Goal: Task Accomplishment & Management: Use online tool/utility

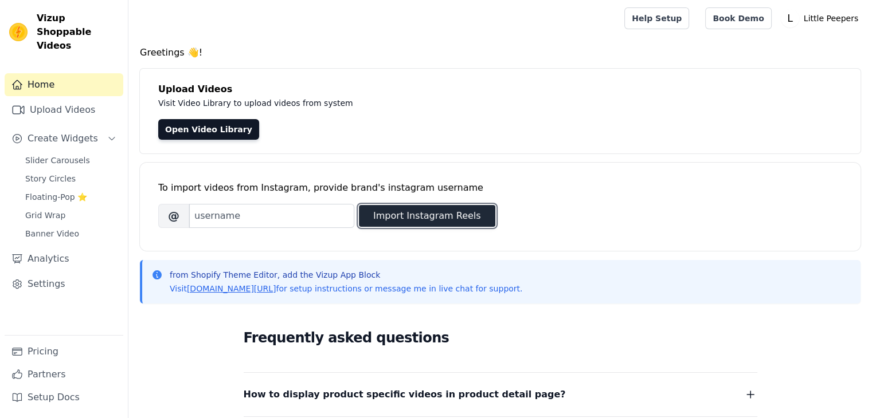
click at [431, 213] on button "Import Instagram Reels" at bounding box center [427, 216] width 136 height 22
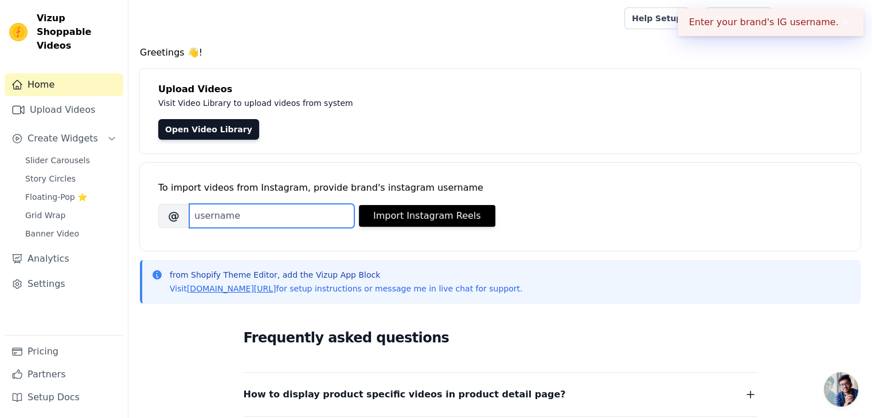
click at [257, 216] on input "Brand's Instagram Username" at bounding box center [271, 216] width 165 height 24
type input "T"
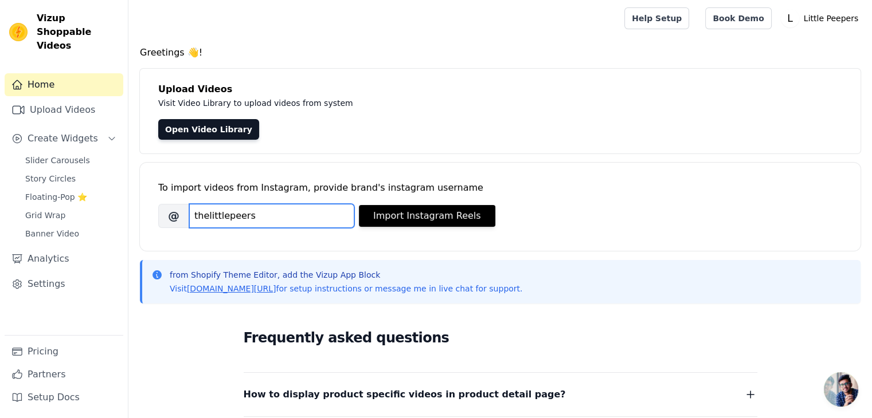
type input "thelittlepeers"
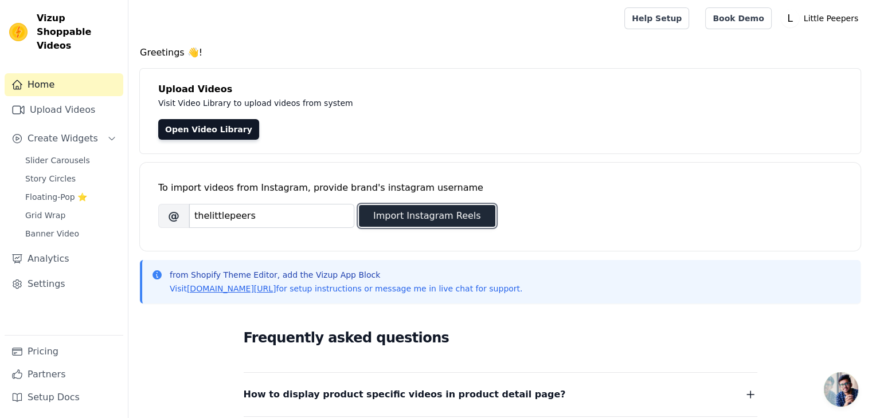
click at [387, 217] on button "Import Instagram Reels" at bounding box center [427, 216] width 136 height 22
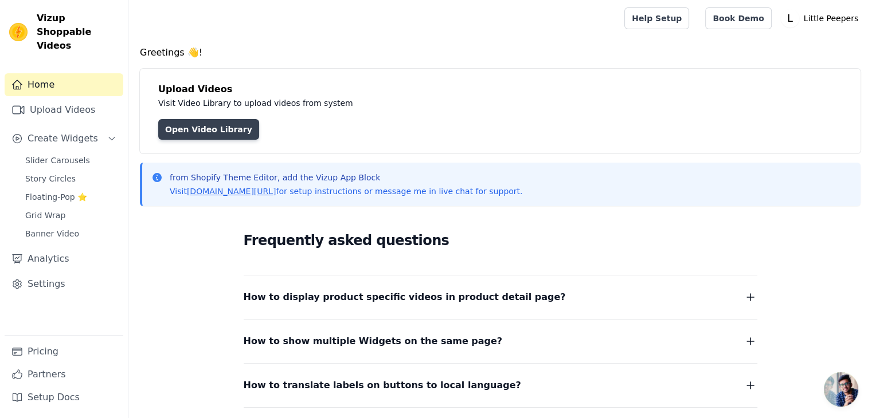
click at [179, 138] on link "Open Video Library" at bounding box center [208, 129] width 101 height 21
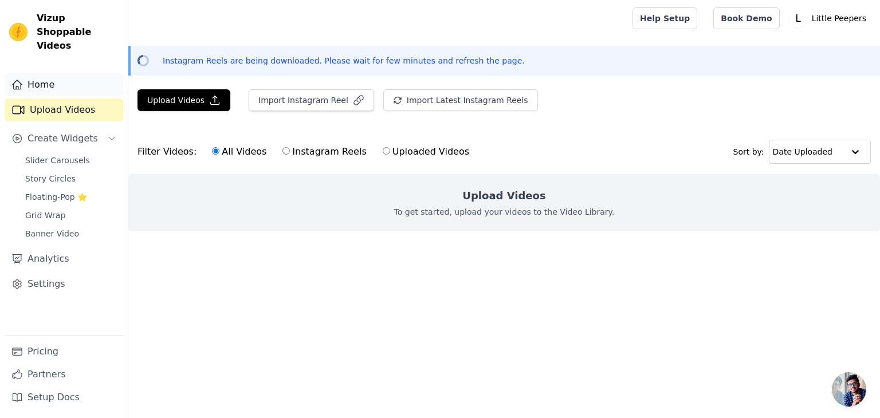
click at [61, 75] on link "Home" at bounding box center [64, 84] width 119 height 23
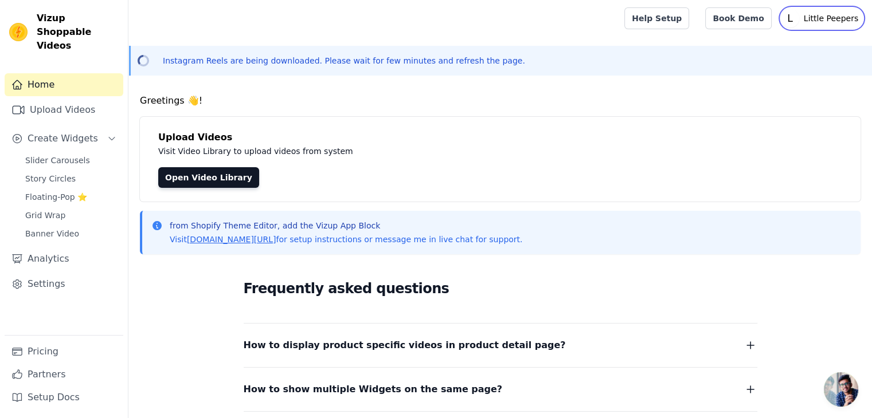
click at [815, 14] on p "Little Peepers" at bounding box center [831, 18] width 64 height 21
click at [814, 8] on p "Little Peepers" at bounding box center [831, 18] width 64 height 21
click at [195, 66] on div at bounding box center [199, 67] width 72 height 2
click at [29, 99] on link "Upload Videos" at bounding box center [64, 110] width 119 height 23
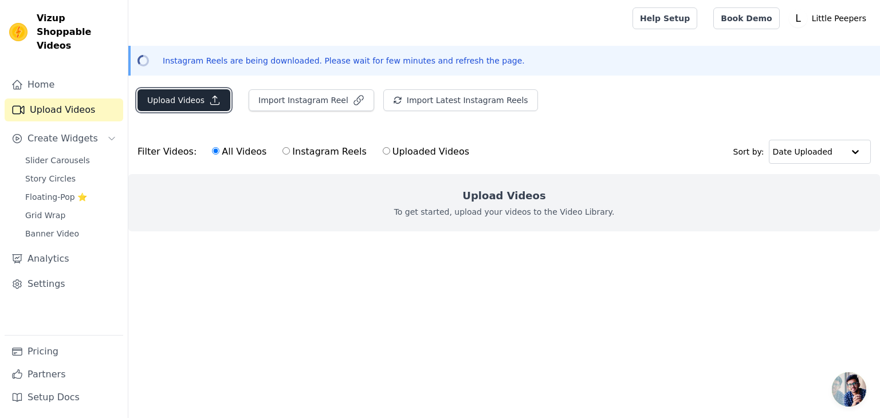
click at [186, 104] on button "Upload Videos" at bounding box center [184, 100] width 93 height 22
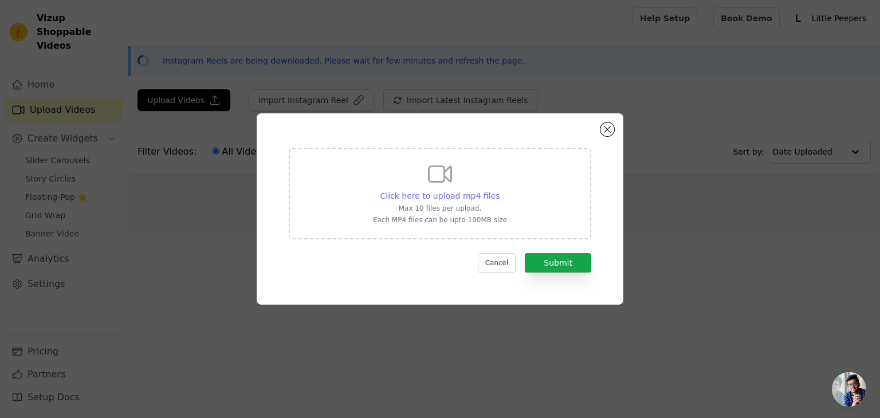
click at [393, 190] on div "Click here to upload mp4 files" at bounding box center [441, 195] width 120 height 11
click at [499, 190] on input "Click here to upload mp4 files Max 10 files per upload. Each MP4 files can be u…" at bounding box center [499, 190] width 1 height 1
type input "C:\fakepath\little peppers 1.mp4"
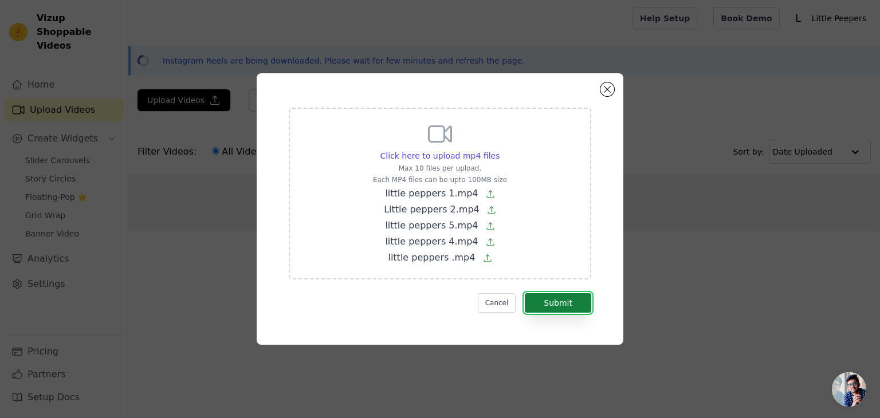
click at [562, 302] on button "Submit" at bounding box center [558, 302] width 66 height 19
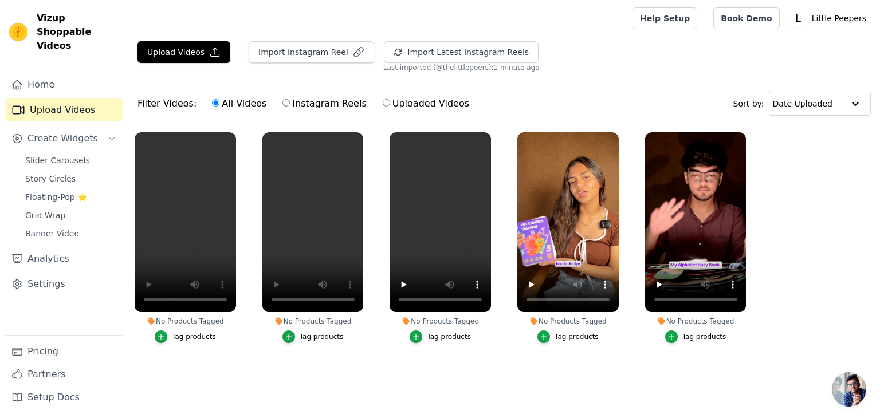
click at [204, 336] on div "Tag products" at bounding box center [194, 336] width 44 height 9
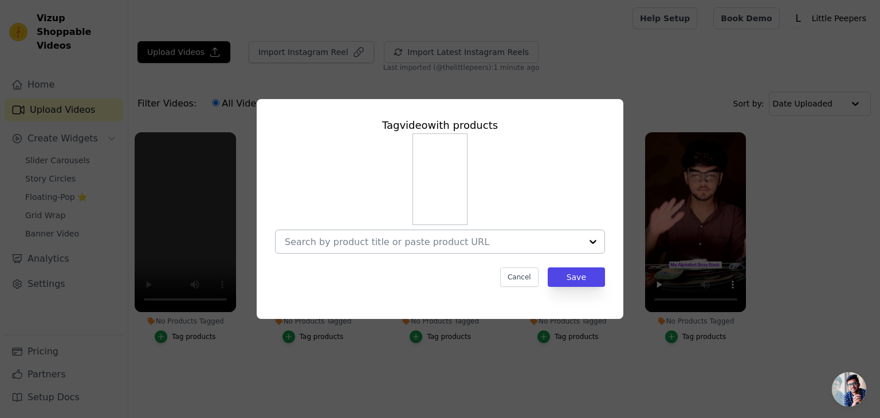
click at [362, 232] on div at bounding box center [433, 241] width 297 height 23
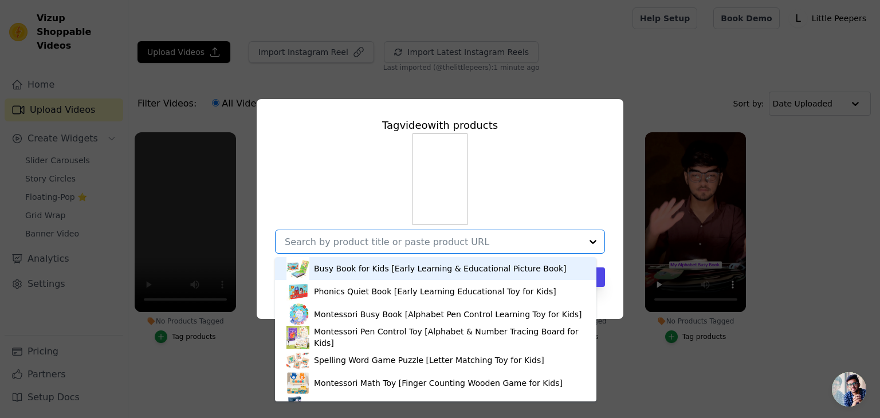
click at [359, 276] on div "Busy Book for Kids [Early Learning & Educational Picture Book]" at bounding box center [436, 268] width 299 height 23
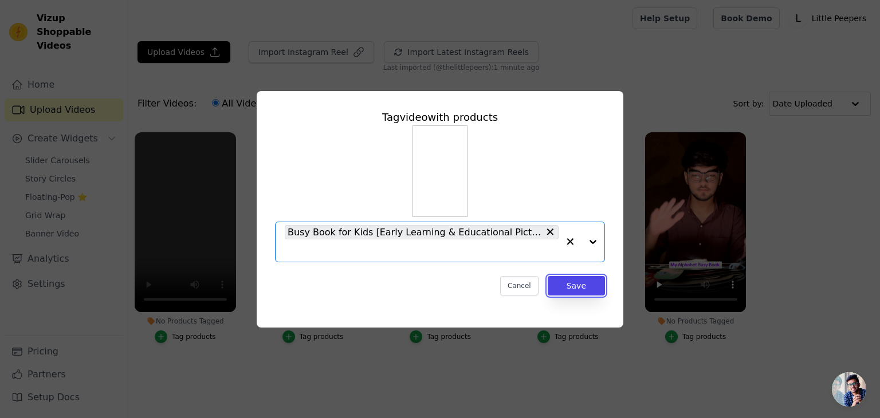
drag, startPoint x: 582, startPoint y: 288, endPoint x: 497, endPoint y: 305, distance: 86.4
click at [582, 288] on button "Save" at bounding box center [576, 285] width 57 height 19
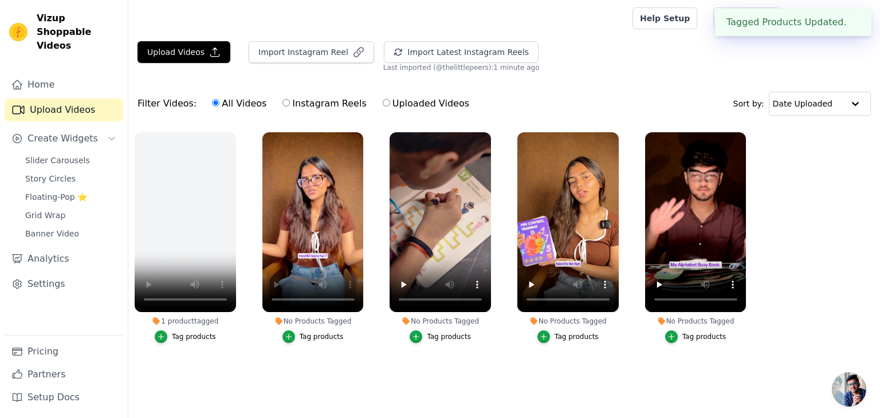
click at [317, 338] on div "Tag products" at bounding box center [322, 336] width 44 height 9
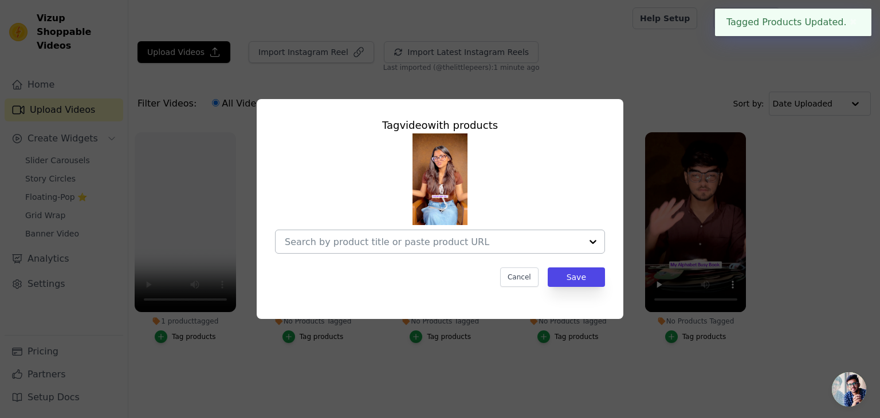
click at [381, 250] on div at bounding box center [433, 241] width 297 height 23
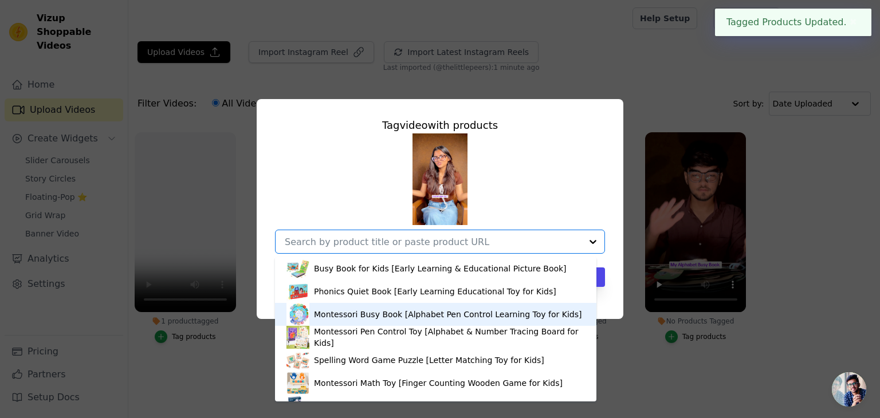
click at [355, 322] on div "Montessori Busy Book [Alphabet Pen Control Learning Toy for Kids]" at bounding box center [436, 314] width 299 height 23
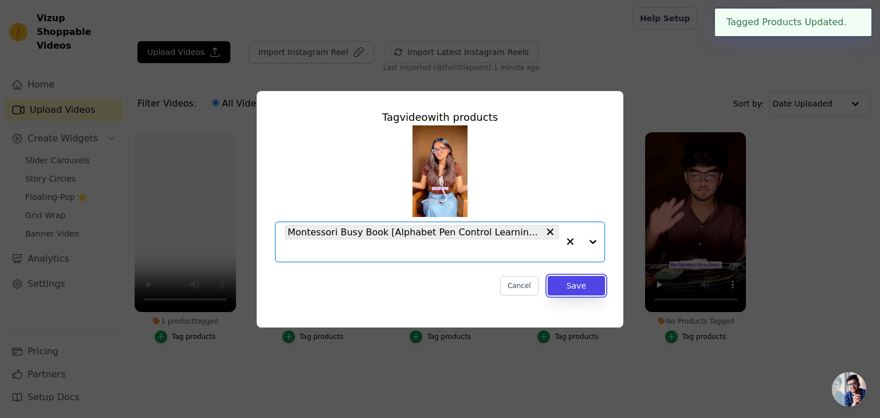
drag, startPoint x: 592, startPoint y: 281, endPoint x: 548, endPoint y: 293, distance: 45.7
click at [591, 281] on button "Save" at bounding box center [576, 285] width 57 height 19
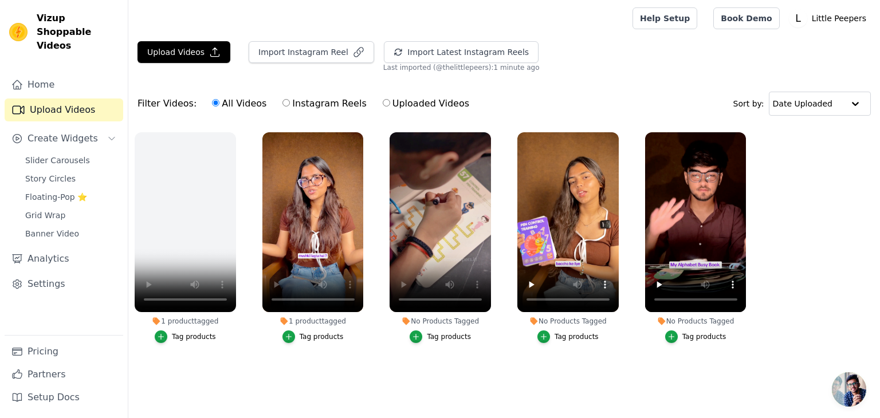
click at [431, 328] on li "No Products Tagged Tag products" at bounding box center [440, 237] width 101 height 211
click at [437, 335] on div "Tag products" at bounding box center [449, 336] width 44 height 9
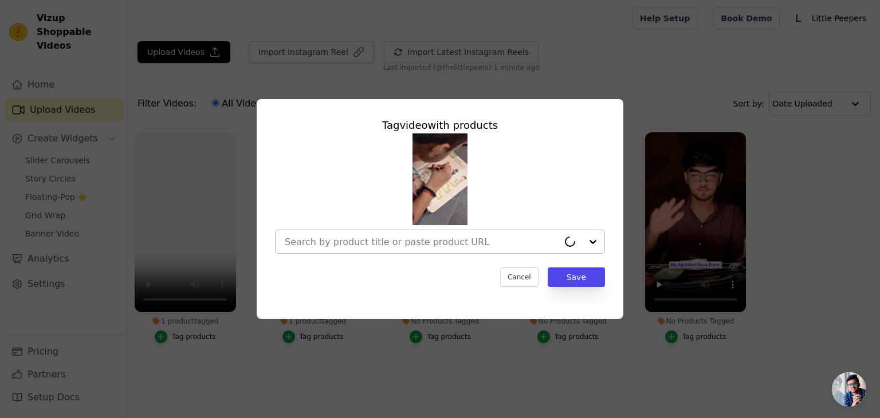
click at [456, 248] on div at bounding box center [422, 241] width 274 height 23
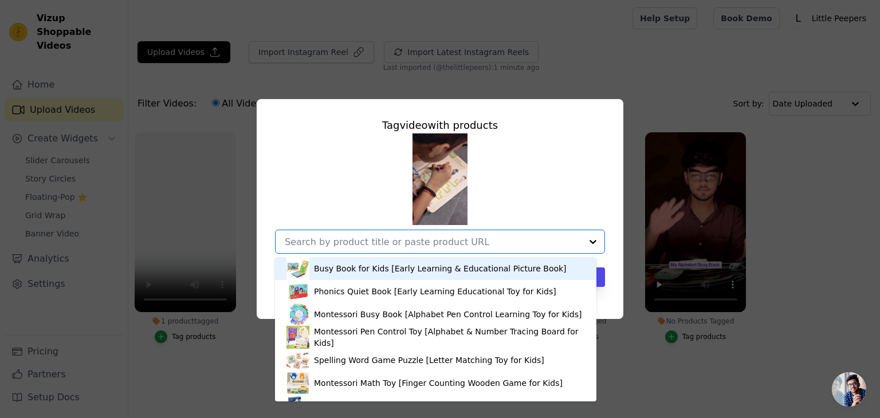
drag, startPoint x: 398, startPoint y: 261, endPoint x: 425, endPoint y: 270, distance: 28.6
click at [398, 262] on div "Busy Book for Kids [Early Learning & Educational Picture Book]" at bounding box center [436, 268] width 299 height 23
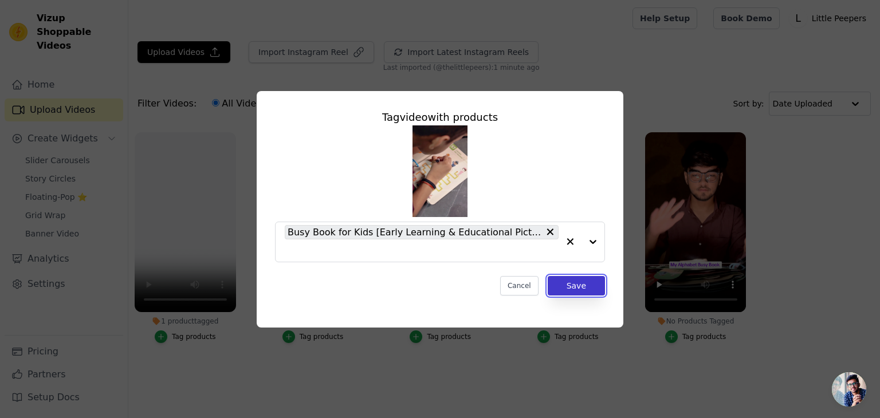
click at [582, 295] on button "Save" at bounding box center [576, 285] width 57 height 19
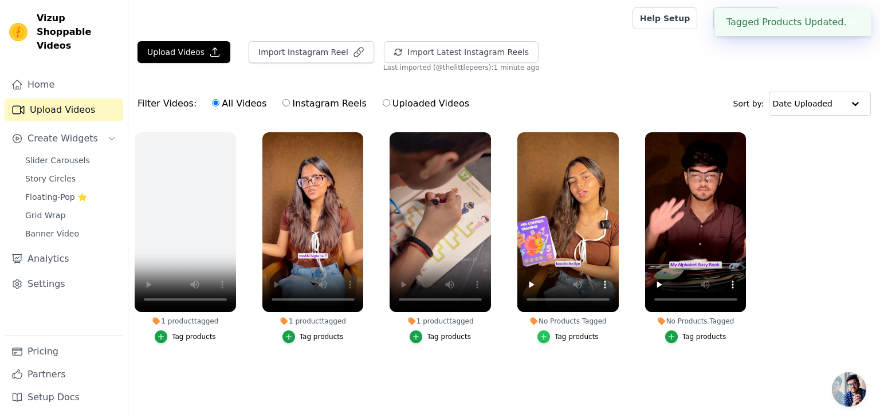
click at [543, 338] on icon "button" at bounding box center [544, 337] width 8 height 8
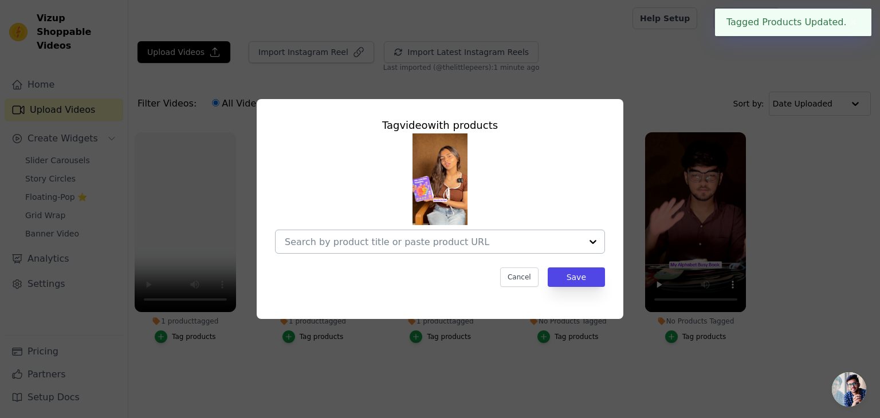
click at [530, 249] on div at bounding box center [433, 241] width 297 height 23
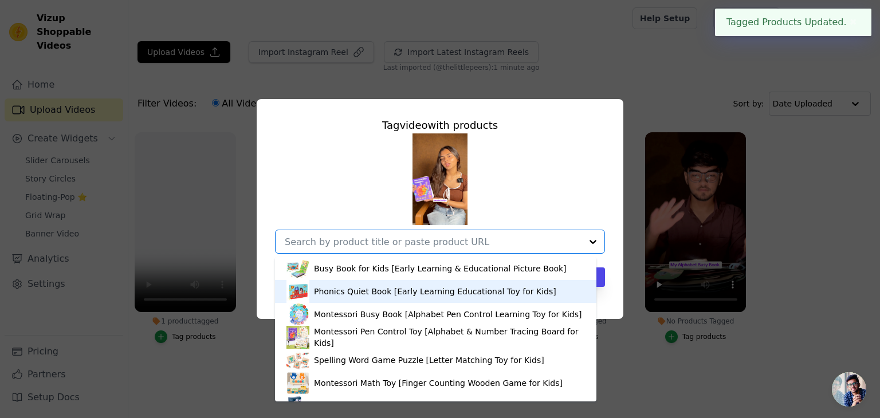
click at [458, 296] on div "Phonics Quiet Book [Early Learning Educational Toy for Kids]" at bounding box center [435, 291] width 242 height 11
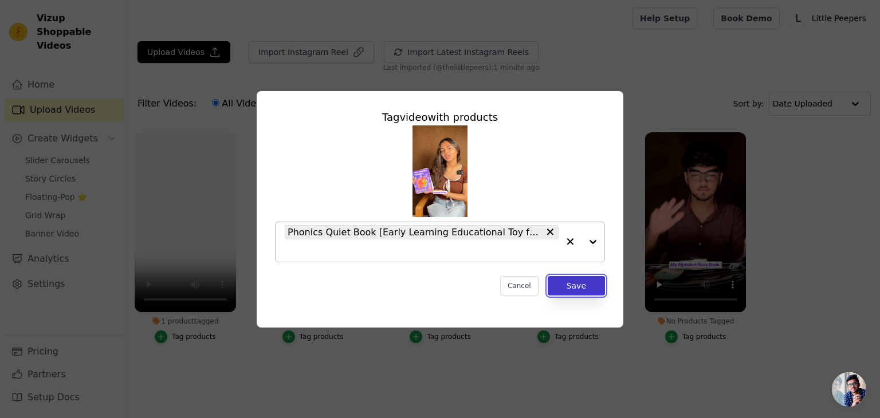
click at [573, 287] on button "Save" at bounding box center [576, 285] width 57 height 19
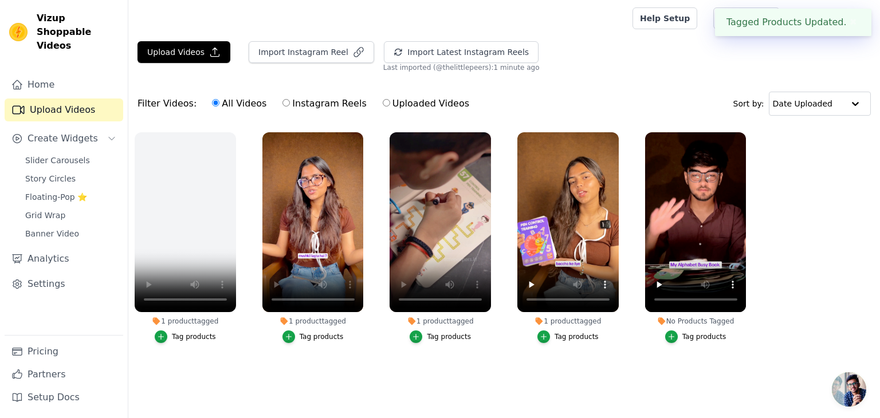
click at [441, 338] on div "Tag products" at bounding box center [449, 336] width 44 height 9
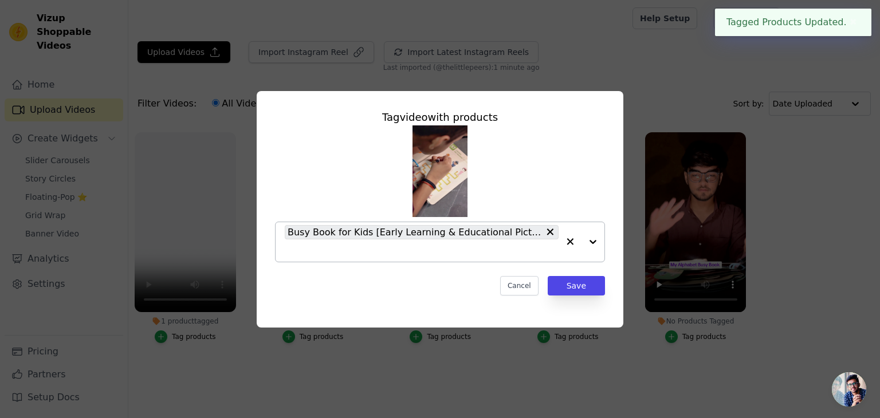
click at [448, 253] on input "1 product tagged Tag video with products Busy Book for Kids [Early Learning & E…" at bounding box center [422, 250] width 274 height 11
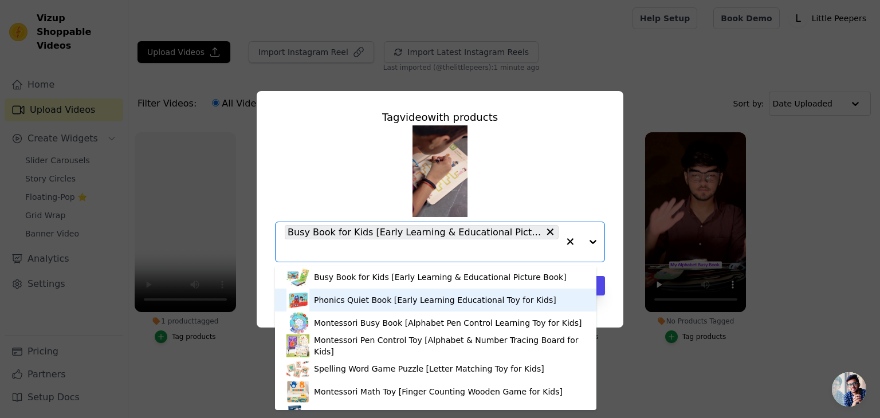
click at [434, 296] on div "Phonics Quiet Book [Early Learning Educational Toy for Kids]" at bounding box center [435, 300] width 242 height 11
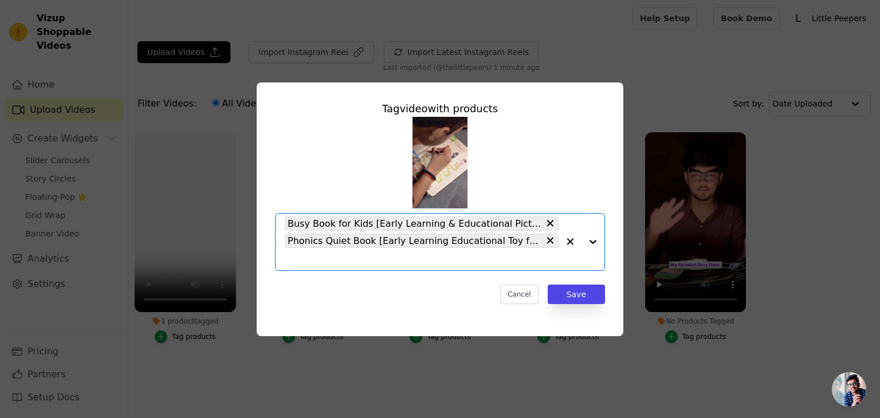
click at [462, 263] on input "1 product tagged Tag video with products Option Busy Book for Kids [Early Learn…" at bounding box center [422, 259] width 274 height 11
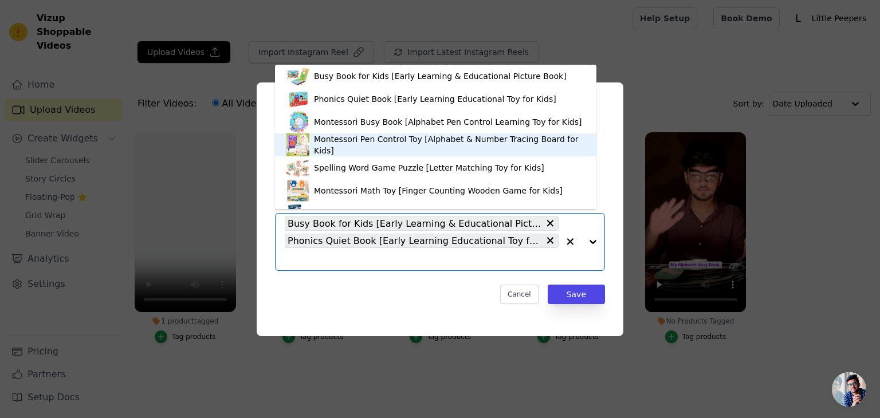
click at [378, 142] on div "Montessori Pen Control Toy [Alphabet & Number Tracing Board for Kids]" at bounding box center [449, 145] width 271 height 23
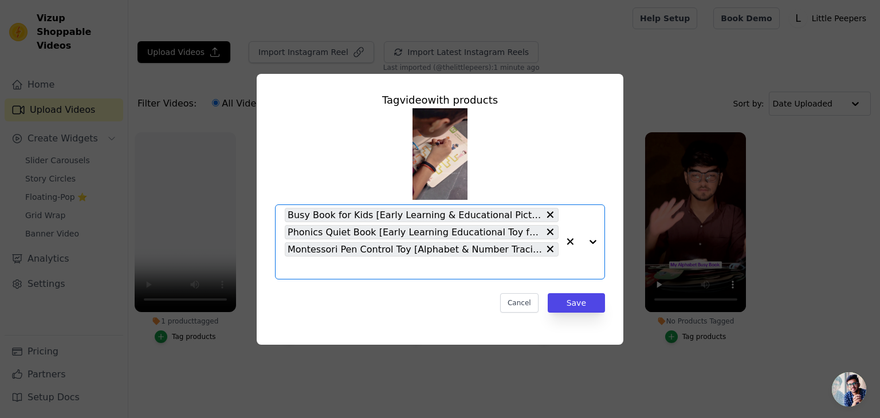
click at [376, 266] on input "1 product tagged Tag video with products Option Busy Book for Kids [Early Learn…" at bounding box center [422, 267] width 274 height 11
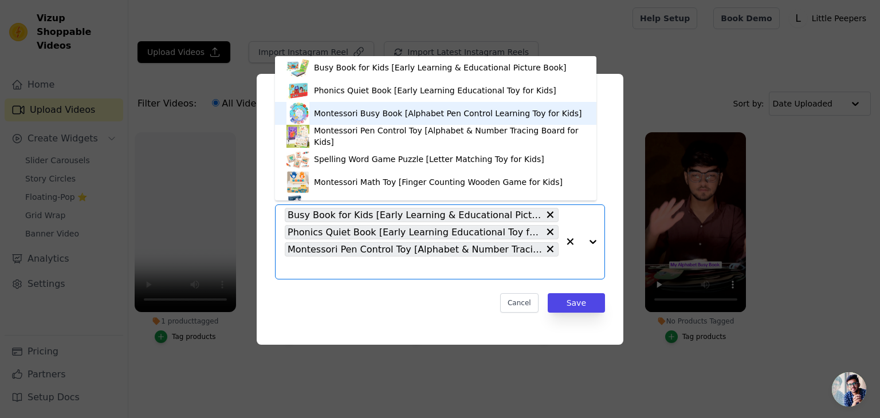
click at [367, 117] on div "Montessori Busy Book [Alphabet Pen Control Learning Toy for Kids]" at bounding box center [448, 113] width 268 height 11
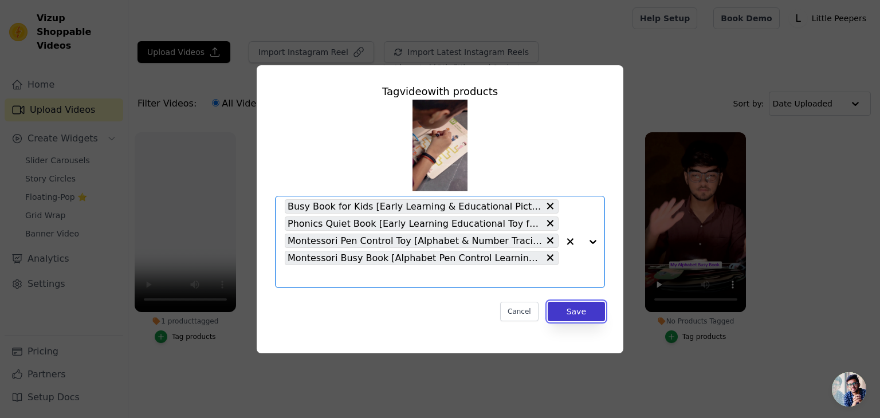
click at [570, 315] on button "Save" at bounding box center [576, 311] width 57 height 19
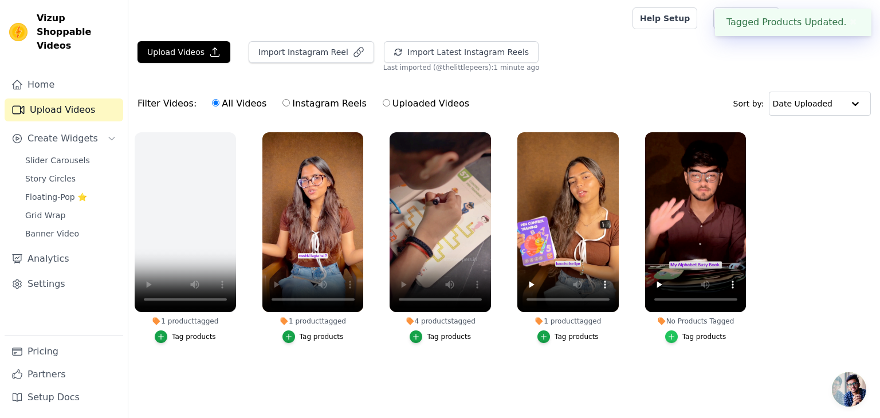
click at [676, 344] on label "No Products Tagged Tag products" at bounding box center [696, 240] width 103 height 217
click at [674, 334] on icon "button" at bounding box center [672, 337] width 8 height 8
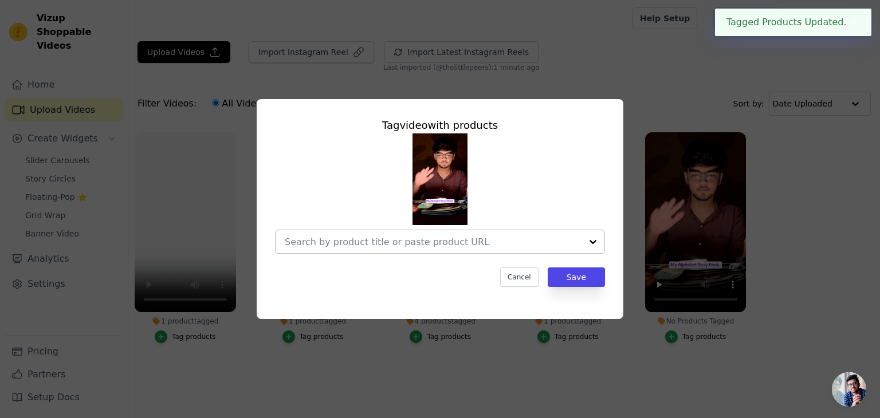
click at [466, 230] on div at bounding box center [440, 242] width 330 height 24
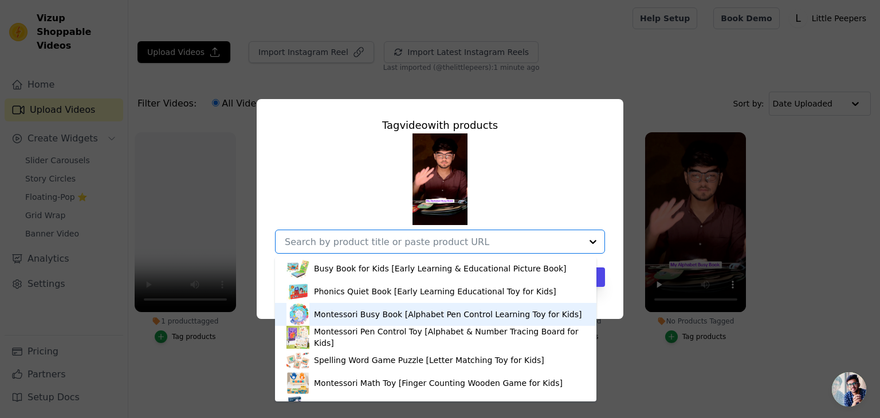
click at [417, 309] on div "Montessori Busy Book [Alphabet Pen Control Learning Toy for Kids]" at bounding box center [448, 314] width 268 height 11
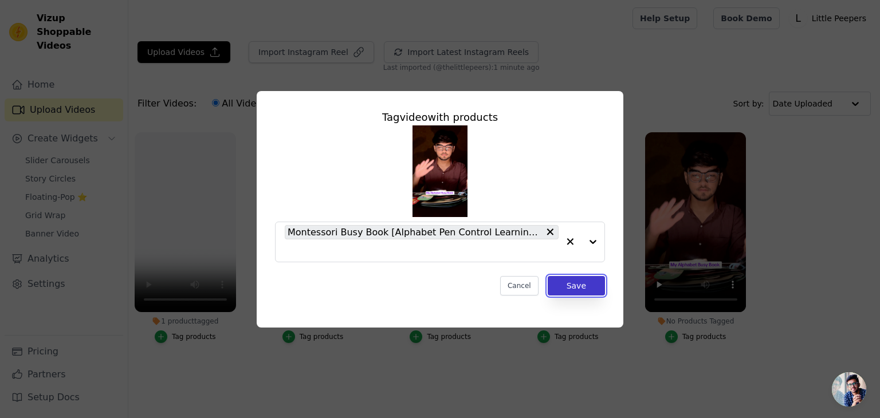
click at [585, 287] on button "Save" at bounding box center [576, 285] width 57 height 19
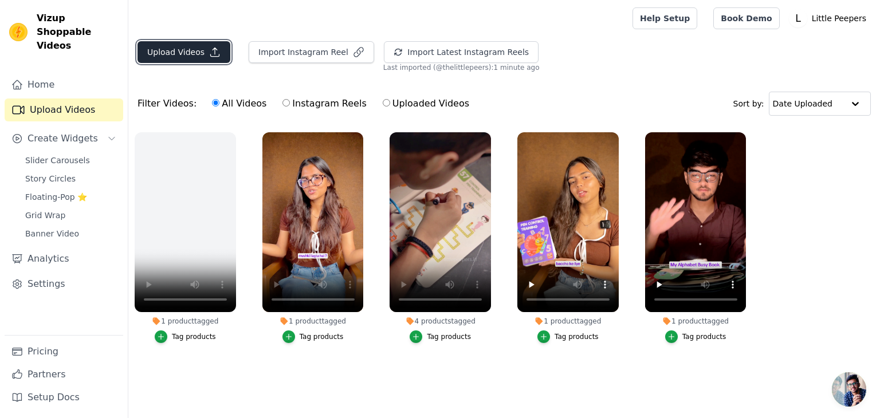
click at [218, 58] on button "Upload Videos" at bounding box center [184, 52] width 93 height 22
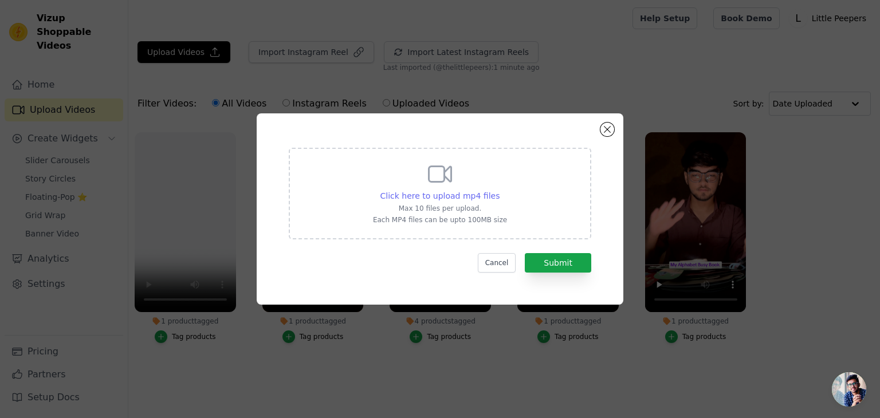
click at [410, 193] on span "Click here to upload mp4 files" at bounding box center [441, 195] width 120 height 9
click at [499, 190] on input "Click here to upload mp4 files Max 10 files per upload. Each MP4 files can be u…" at bounding box center [499, 190] width 1 height 1
click at [476, 192] on span "Click here to upload mp4 files" at bounding box center [441, 195] width 120 height 9
click at [499, 190] on input "Click here to upload mp4 files Max 10 files per upload. Each MP4 files can be u…" at bounding box center [499, 190] width 1 height 1
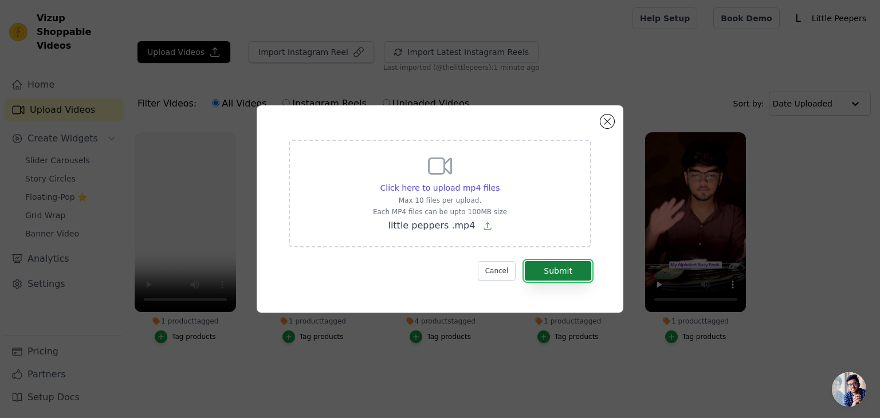
click at [555, 272] on button "Submit" at bounding box center [558, 270] width 66 height 19
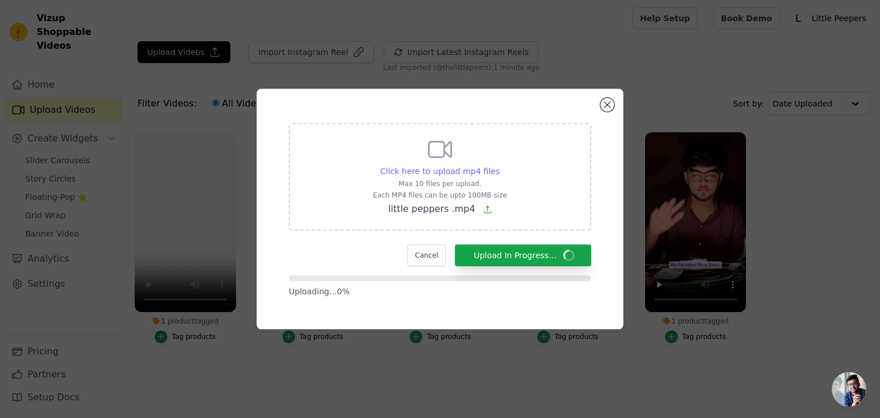
click at [442, 175] on span "Click here to upload mp4 files" at bounding box center [441, 171] width 120 height 9
click at [499, 166] on input "Click here to upload mp4 files Max 10 files per upload. Each MP4 files can be u…" at bounding box center [499, 165] width 1 height 1
type input "C:\fakepath\get (2).mp4"
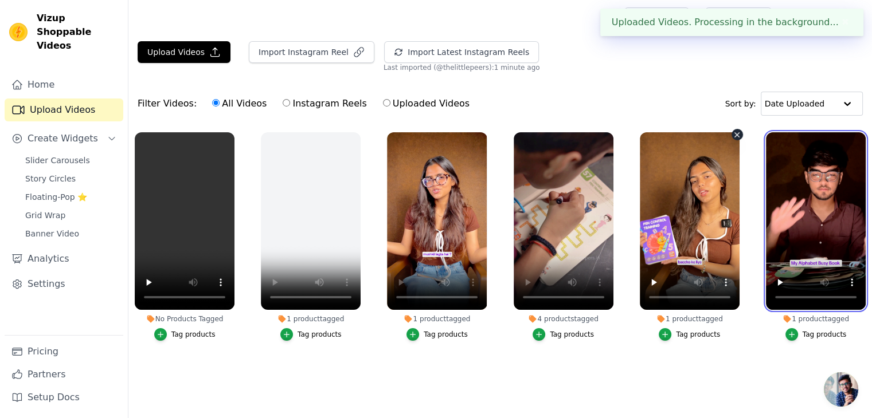
drag, startPoint x: 784, startPoint y: 186, endPoint x: 602, endPoint y: 389, distance: 272.3
click at [616, 385] on ul "No Products Tagged Tag products 1 product tagged Tag products 1 product tagged …" at bounding box center [499, 257] width 743 height 262
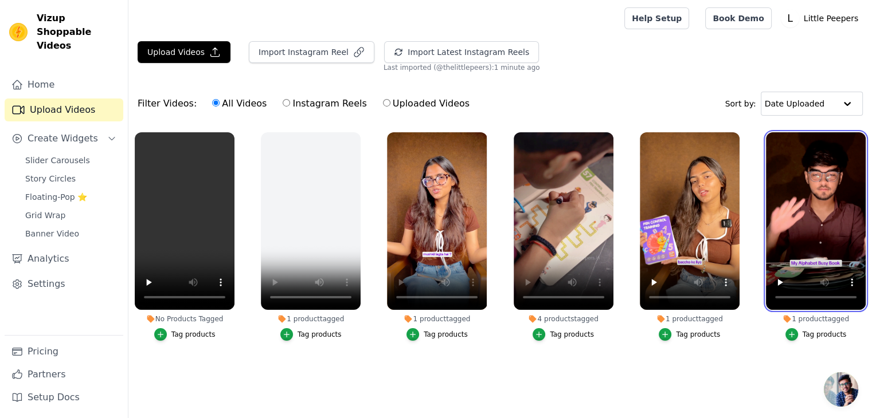
scroll to position [3, 0]
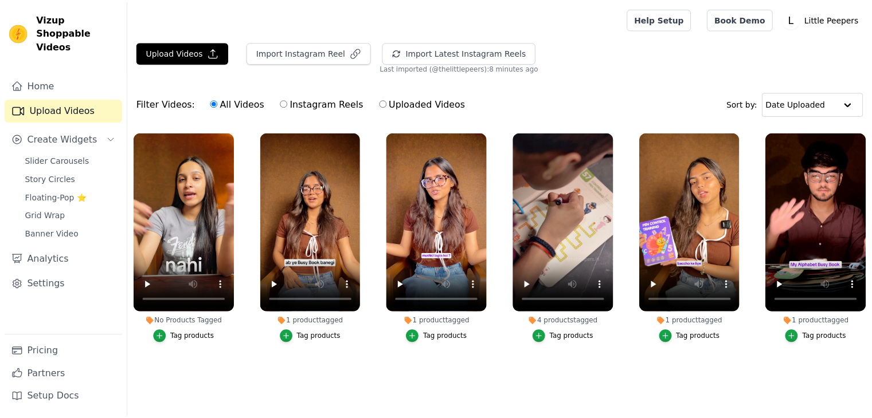
scroll to position [3, 0]
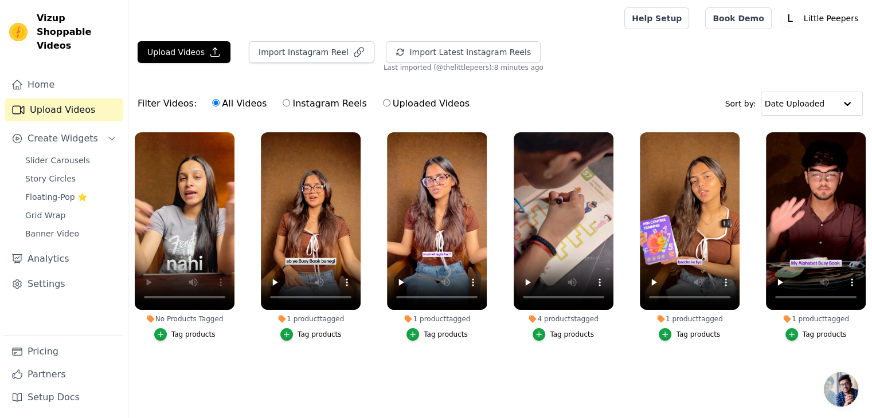
click at [176, 334] on div "Tag products" at bounding box center [193, 334] width 44 height 9
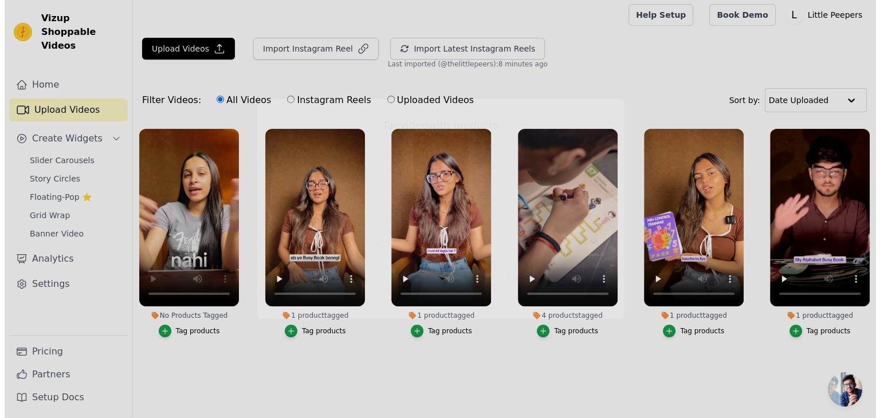
scroll to position [0, 0]
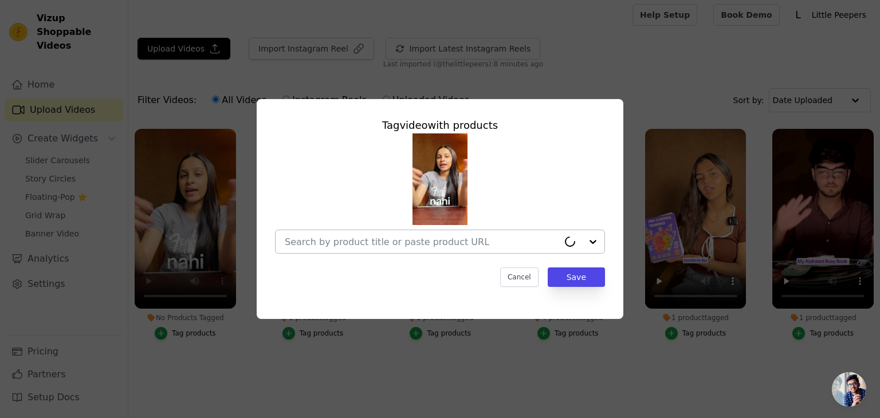
click at [350, 242] on input "No Products Tagged Tag video with products Cancel Save Tag products" at bounding box center [422, 242] width 274 height 11
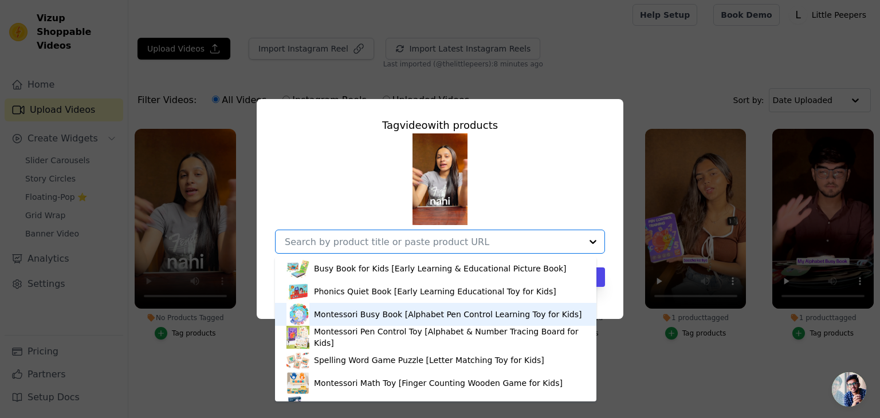
click at [202, 344] on div "Tag video with products Busy Book for Kids [Early Learning & Educational Pictur…" at bounding box center [440, 209] width 880 height 418
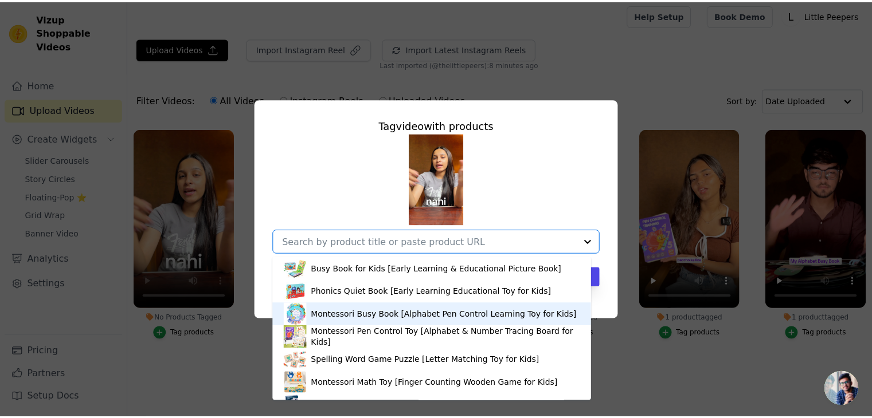
scroll to position [3, 0]
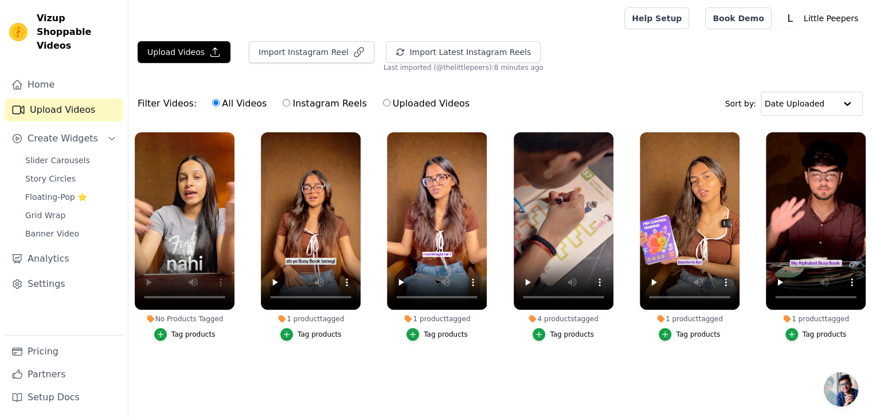
click at [190, 330] on div "Tag products" at bounding box center [193, 334] width 44 height 9
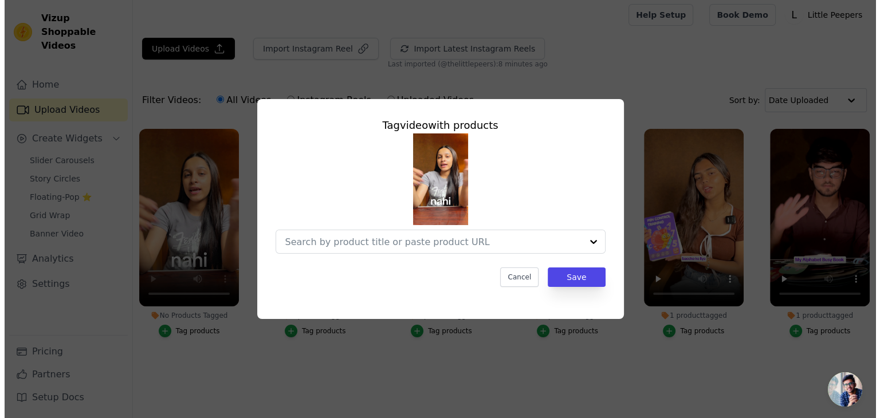
scroll to position [0, 0]
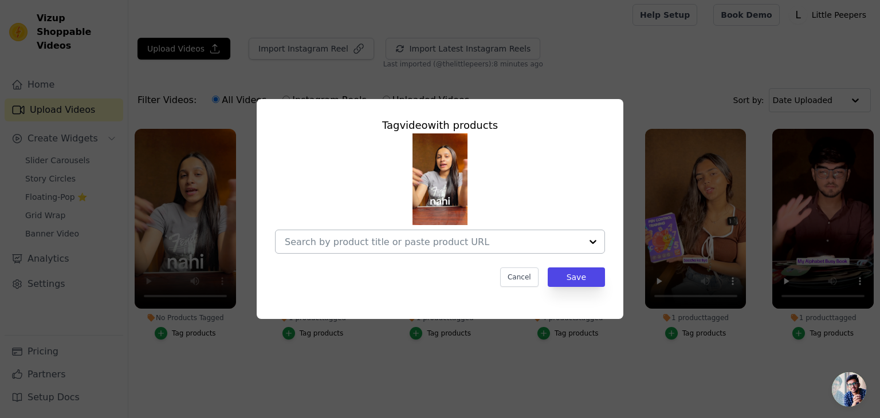
click at [343, 242] on input "No Products Tagged Tag video with products Cancel Save Tag products" at bounding box center [433, 242] width 297 height 11
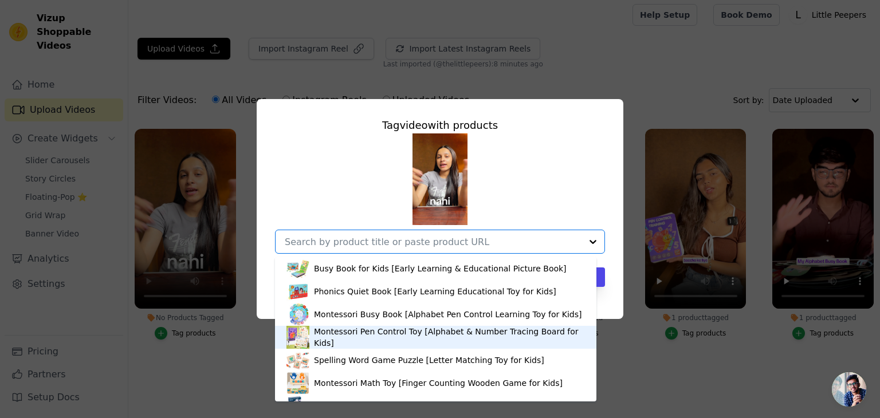
click at [366, 330] on div "Montessori Pen Control Toy [Alphabet & Number Tracing Board for Kids]" at bounding box center [436, 337] width 299 height 23
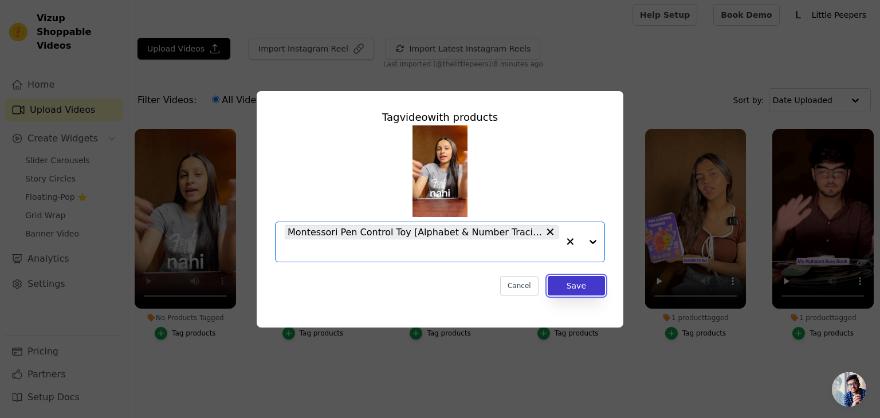
click at [591, 278] on button "Save" at bounding box center [576, 285] width 57 height 19
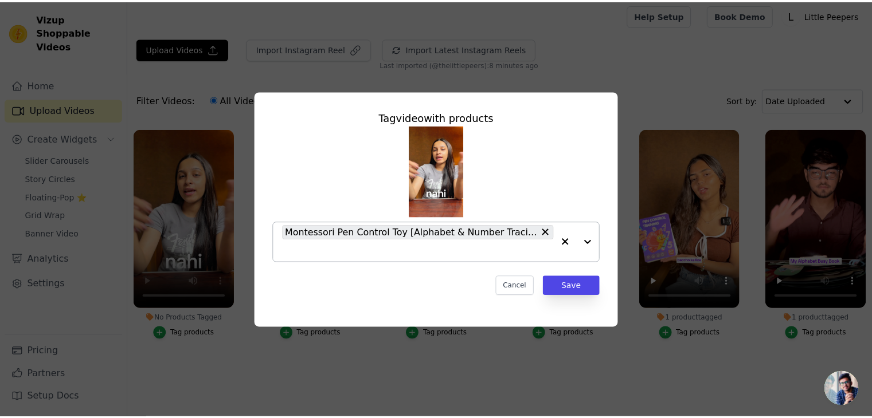
scroll to position [3, 0]
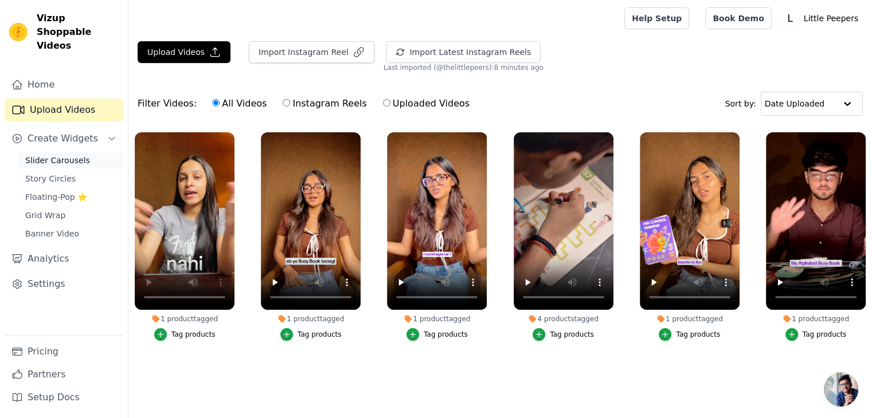
click at [54, 152] on link "Slider Carousels" at bounding box center [70, 160] width 105 height 16
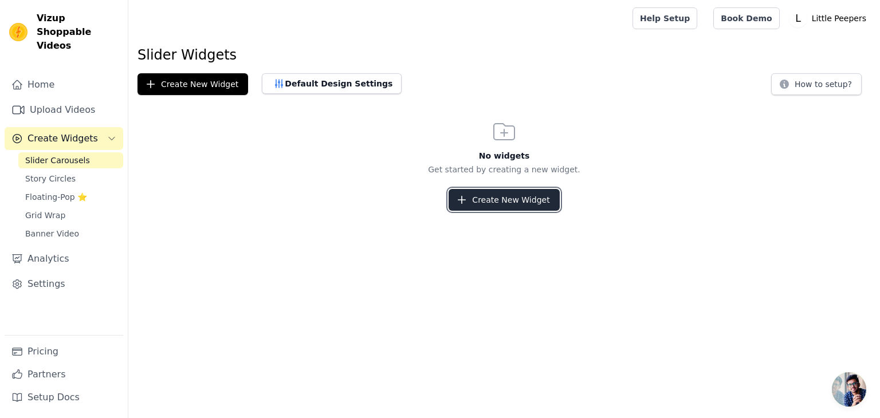
click at [485, 198] on button "Create New Widget" at bounding box center [504, 200] width 111 height 22
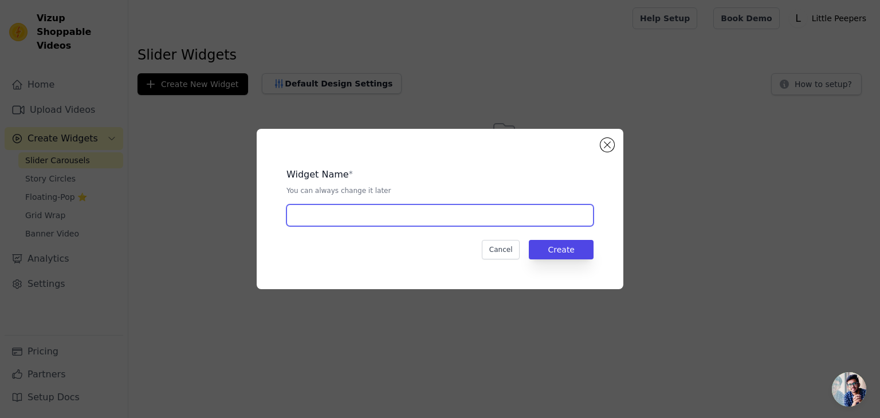
click at [340, 218] on input "text" at bounding box center [440, 216] width 307 height 22
type input "d"
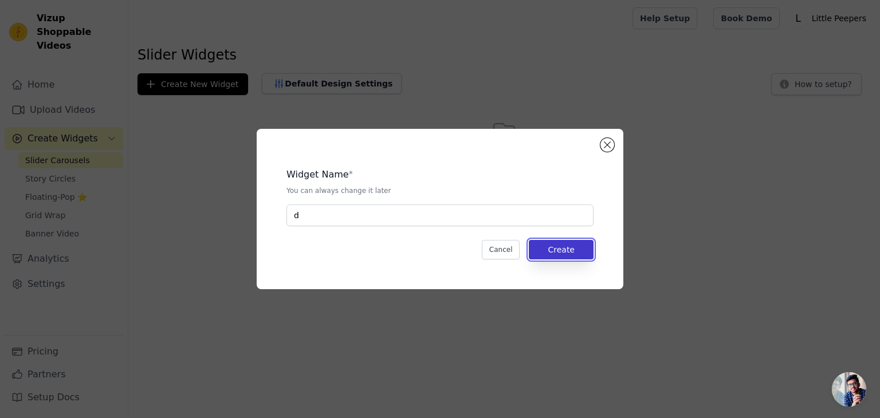
drag, startPoint x: 556, startPoint y: 251, endPoint x: 532, endPoint y: 250, distance: 24.1
click at [557, 251] on button "Create" at bounding box center [561, 249] width 65 height 19
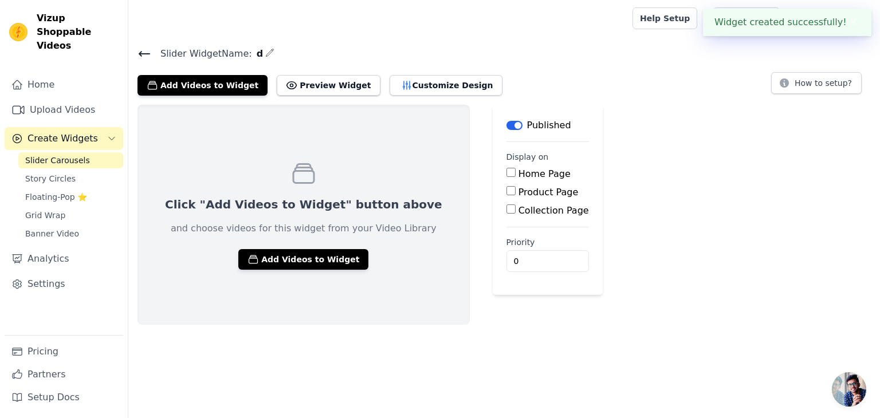
drag, startPoint x: 496, startPoint y: 173, endPoint x: 490, endPoint y: 187, distance: 15.1
click at [519, 173] on label "Home Page" at bounding box center [545, 173] width 52 height 11
click at [507, 173] on input "Home Page" at bounding box center [511, 172] width 9 height 9
checkbox input "true"
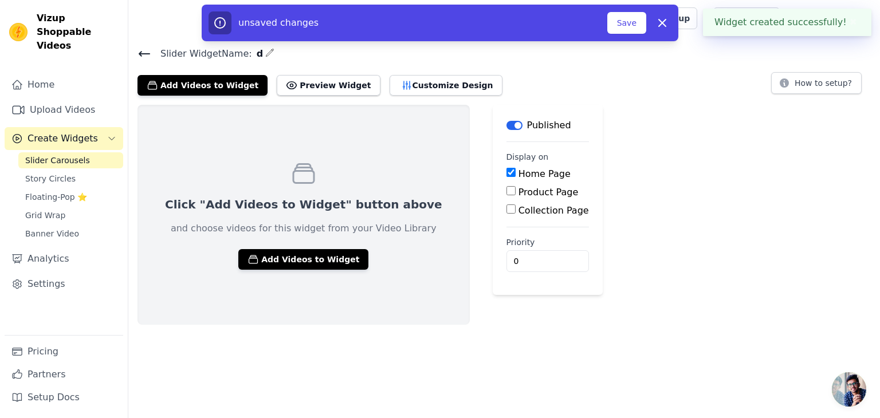
drag, startPoint x: 618, startPoint y: 23, endPoint x: 595, endPoint y: 56, distance: 40.2
click at [619, 23] on button "Save" at bounding box center [626, 23] width 39 height 22
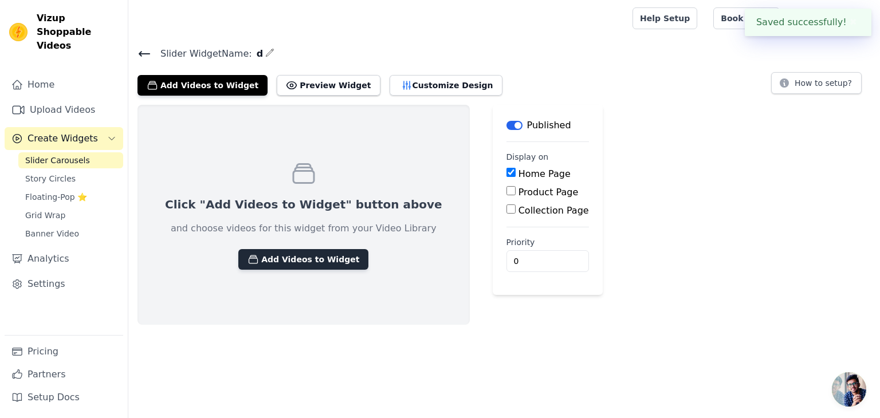
click at [267, 252] on button "Add Videos to Widget" at bounding box center [303, 259] width 130 height 21
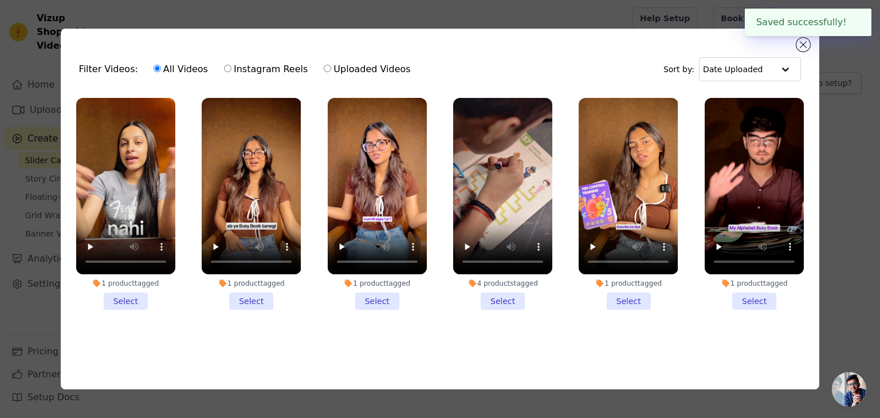
click at [141, 298] on li "1 product tagged Select" at bounding box center [125, 204] width 99 height 212
click at [0, 0] on input "1 product tagged Select" at bounding box center [0, 0] width 0 height 0
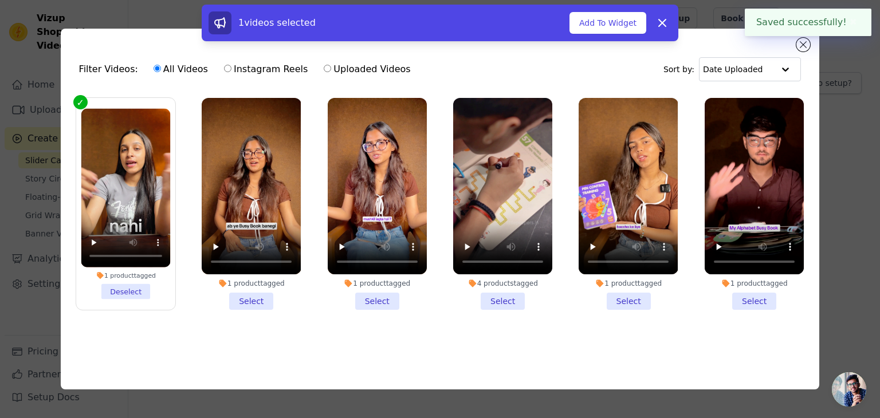
drag, startPoint x: 262, startPoint y: 298, endPoint x: 307, endPoint y: 297, distance: 44.7
click at [263, 298] on li "1 product tagged Select" at bounding box center [251, 204] width 99 height 212
click at [0, 0] on input "1 product tagged Select" at bounding box center [0, 0] width 0 height 0
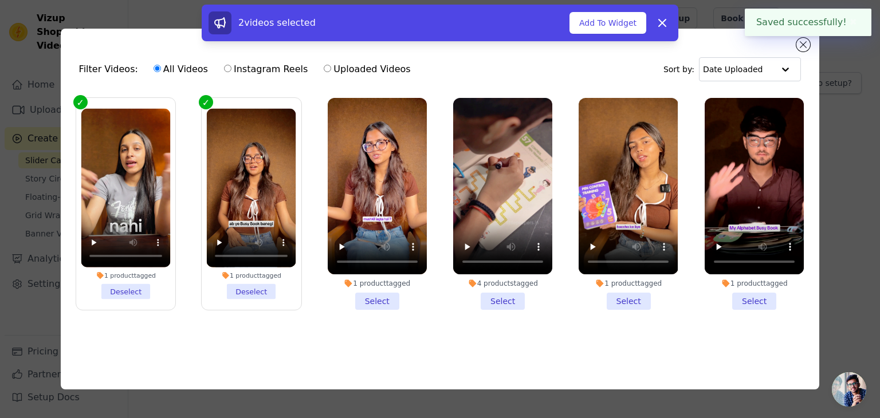
click at [365, 296] on li "1 product tagged Select" at bounding box center [377, 204] width 99 height 212
click at [0, 0] on input "1 product tagged Select" at bounding box center [0, 0] width 0 height 0
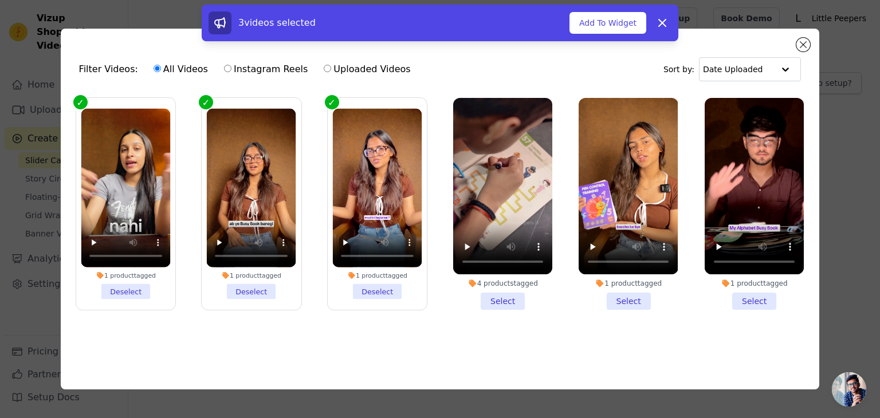
drag, startPoint x: 475, startPoint y: 296, endPoint x: 535, endPoint y: 299, distance: 59.6
click at [477, 296] on li "4 products tagged Select" at bounding box center [502, 204] width 99 height 212
click at [0, 0] on input "4 products tagged Select" at bounding box center [0, 0] width 0 height 0
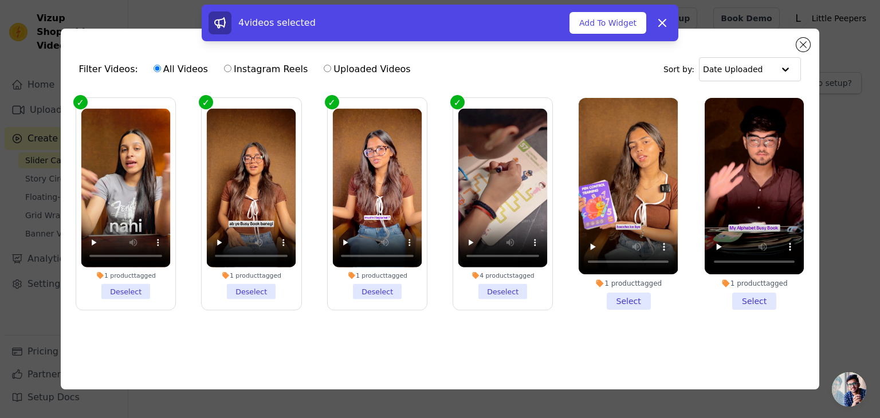
click at [617, 293] on li "1 product tagged Select" at bounding box center [628, 204] width 99 height 212
click at [0, 0] on input "1 product tagged Select" at bounding box center [0, 0] width 0 height 0
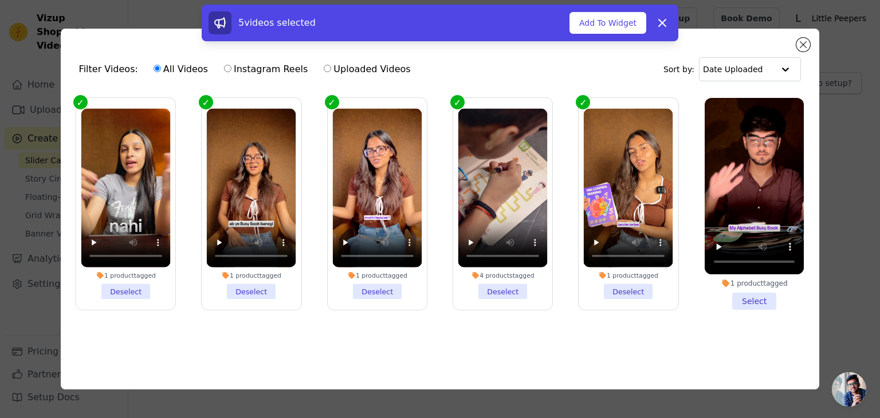
click at [740, 288] on li "1 product tagged Select" at bounding box center [754, 204] width 99 height 212
click at [0, 0] on input "1 product tagged Select" at bounding box center [0, 0] width 0 height 0
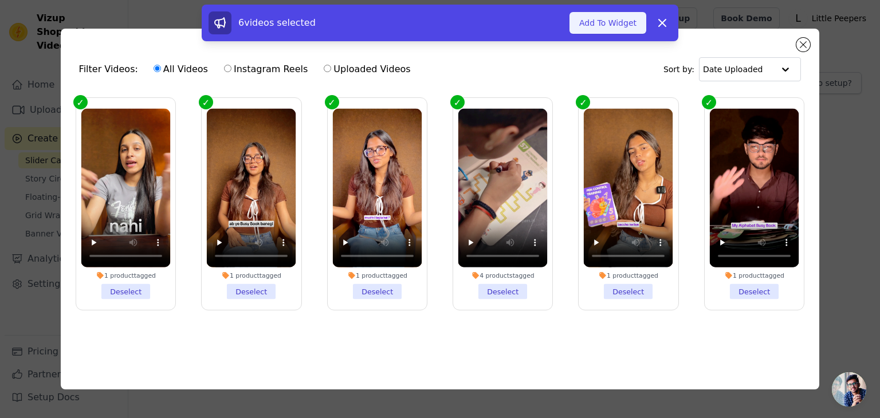
click at [633, 21] on button "Add To Widget" at bounding box center [608, 23] width 77 height 22
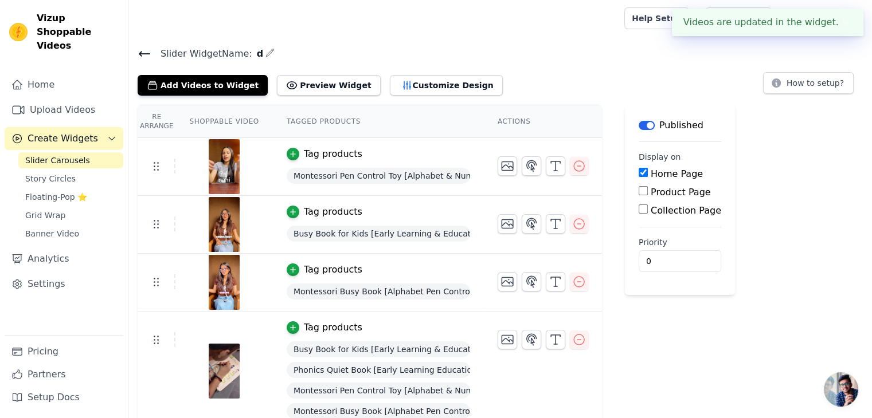
click at [846, 23] on button "✖" at bounding box center [844, 22] width 13 height 14
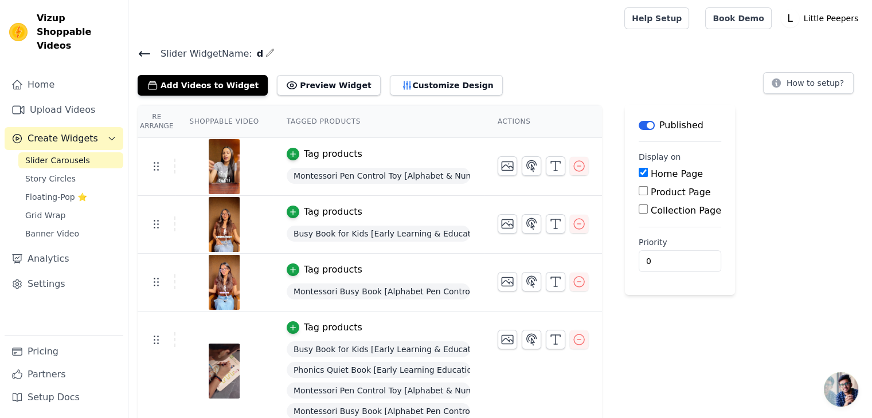
click at [92, 152] on link "Slider Carousels" at bounding box center [70, 160] width 105 height 16
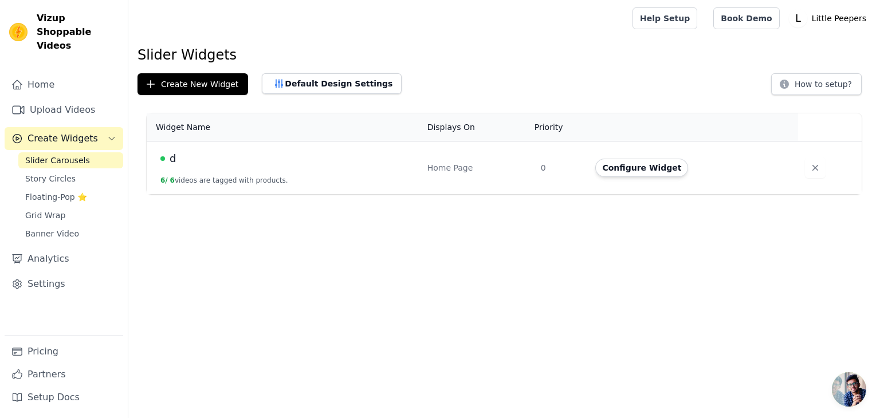
click at [246, 161] on div "d" at bounding box center [286, 159] width 253 height 16
click at [229, 181] on button "6 / 6 videos are tagged with products." at bounding box center [224, 180] width 128 height 9
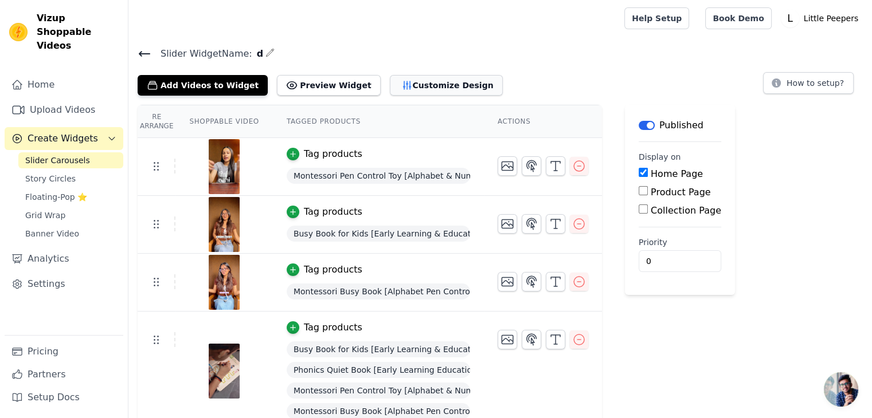
click at [442, 90] on button "Customize Design" at bounding box center [446, 85] width 113 height 21
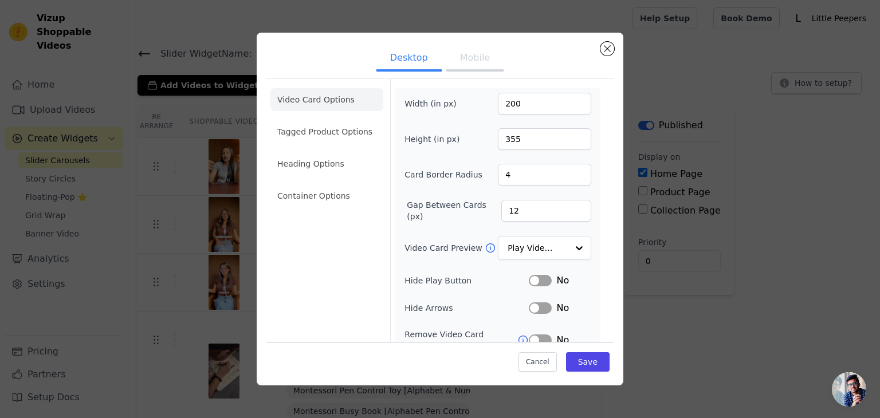
click at [466, 63] on button "Mobile" at bounding box center [474, 58] width 57 height 25
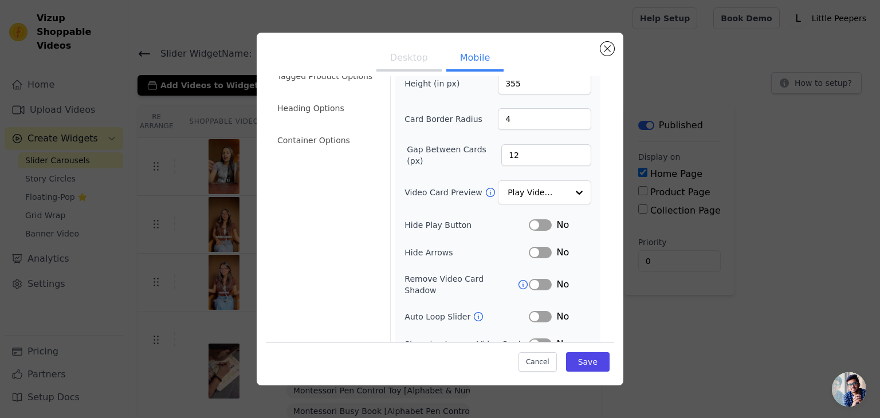
scroll to position [57, 0]
click at [532, 253] on button "Label" at bounding box center [540, 250] width 23 height 11
click at [541, 225] on button "Label" at bounding box center [540, 223] width 23 height 11
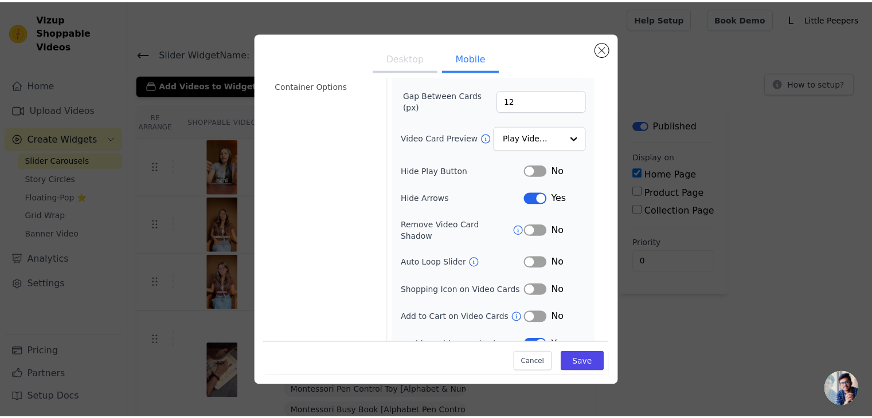
scroll to position [117, 0]
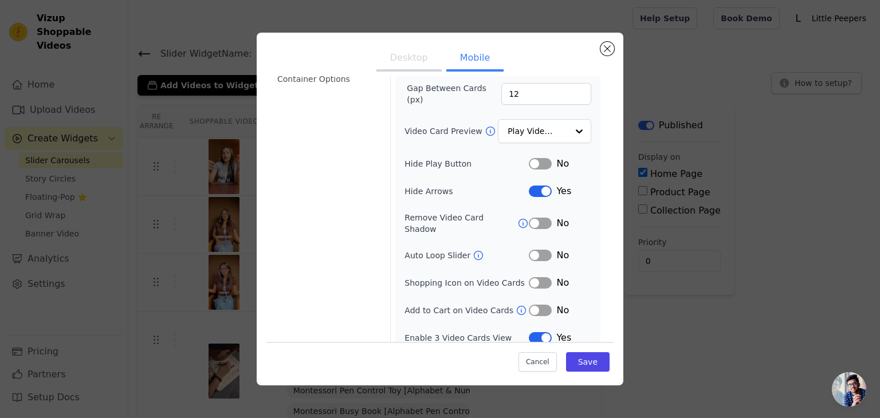
drag, startPoint x: 548, startPoint y: 295, endPoint x: 546, endPoint y: 301, distance: 6.0
click at [548, 304] on div "No" at bounding box center [560, 311] width 62 height 14
click at [535, 304] on div "No" at bounding box center [560, 311] width 62 height 14
click at [535, 305] on button "Label" at bounding box center [540, 310] width 23 height 11
click at [578, 360] on button "Save" at bounding box center [588, 361] width 44 height 19
